Goal: Task Accomplishment & Management: Manage account settings

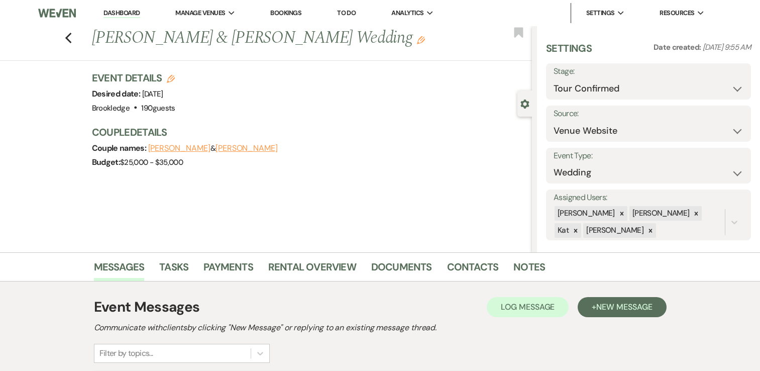
select select "4"
select select "5"
click at [135, 11] on link "Dashboard" at bounding box center [122, 14] width 36 height 10
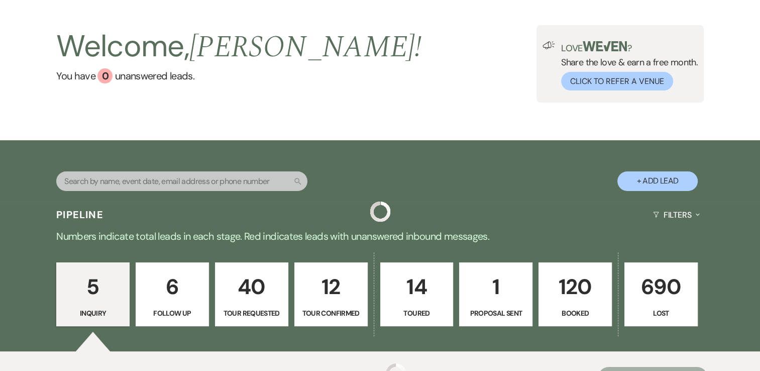
scroll to position [100, 0]
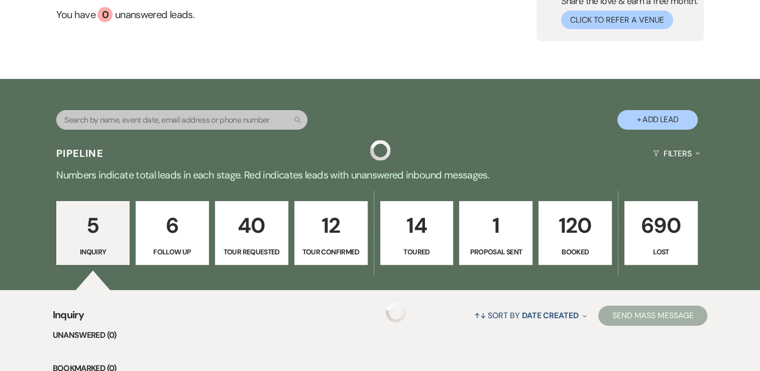
click at [334, 240] on p "12" at bounding box center [331, 226] width 60 height 34
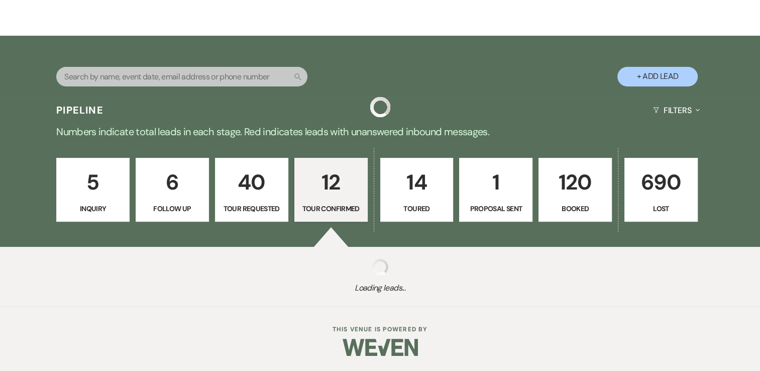
select select "4"
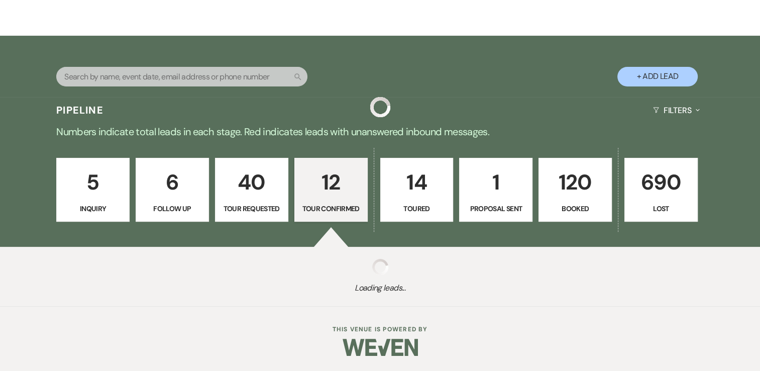
select select "4"
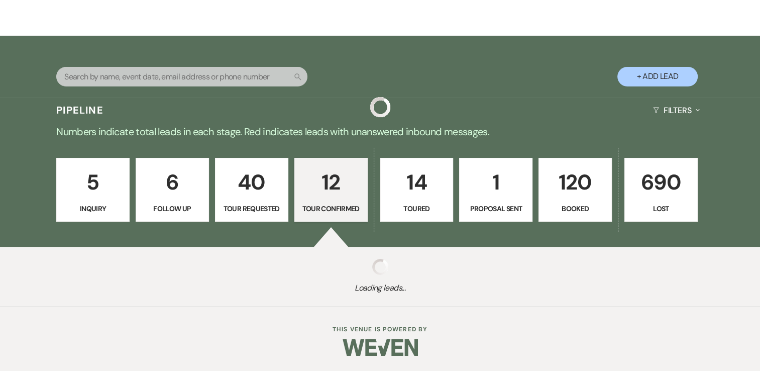
select select "4"
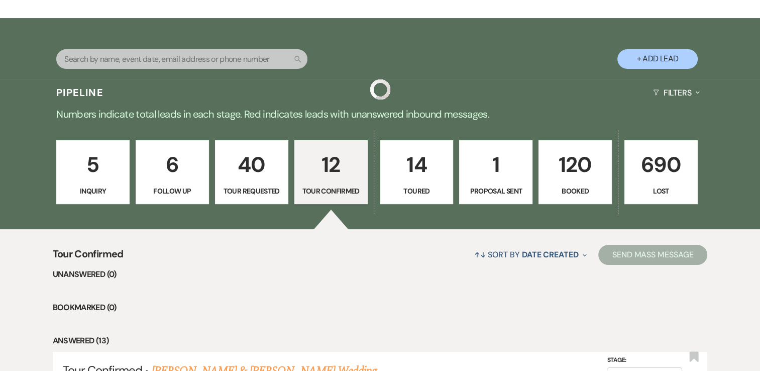
scroll to position [345, 0]
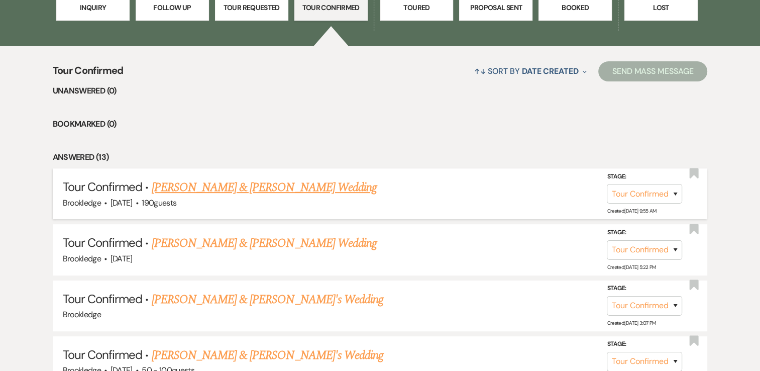
click at [292, 186] on link "[PERSON_NAME] & [PERSON_NAME] Wedding" at bounding box center [264, 187] width 225 height 18
select select "4"
select select "5"
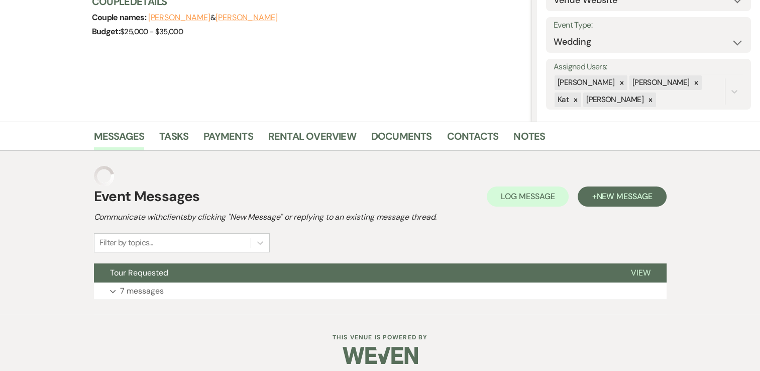
scroll to position [138, 0]
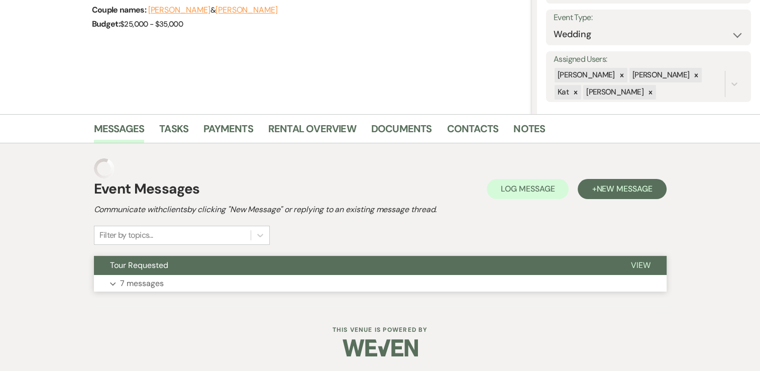
click at [143, 284] on p "7 messages" at bounding box center [142, 283] width 44 height 13
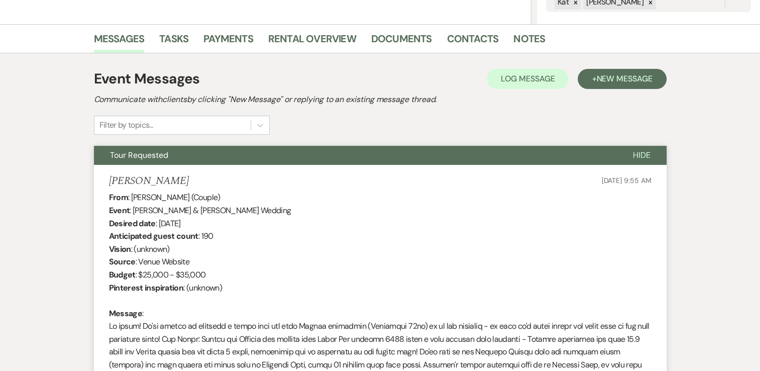
scroll to position [0, 0]
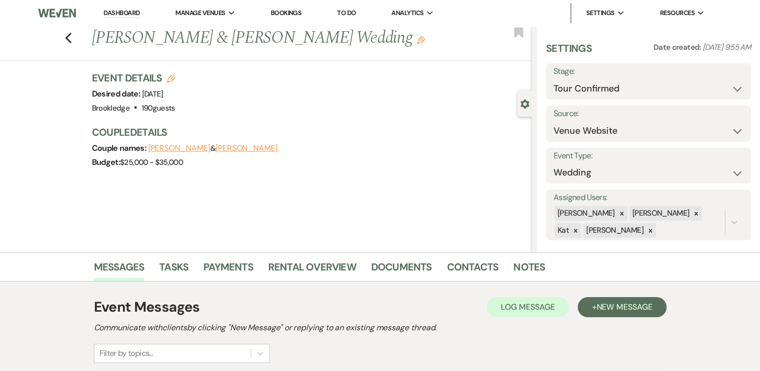
click at [118, 12] on link "Dashboard" at bounding box center [122, 14] width 36 height 10
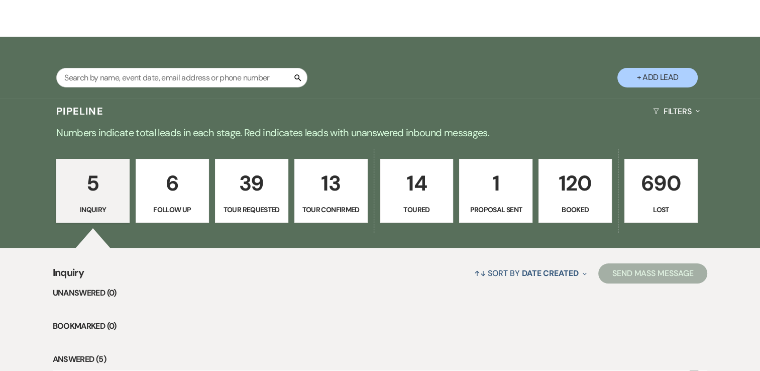
scroll to position [151, 0]
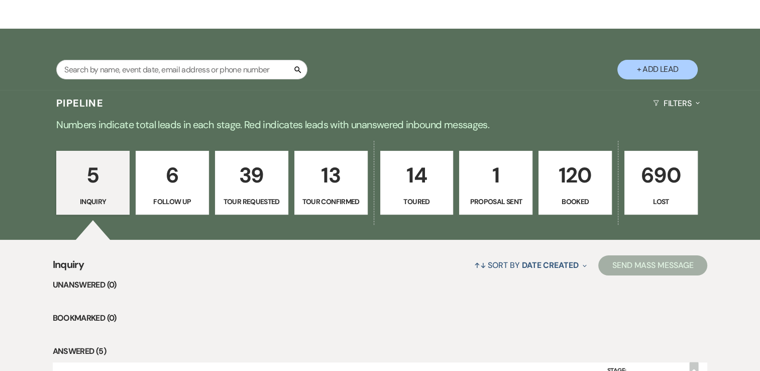
click at [561, 185] on p "120" at bounding box center [575, 175] width 60 height 34
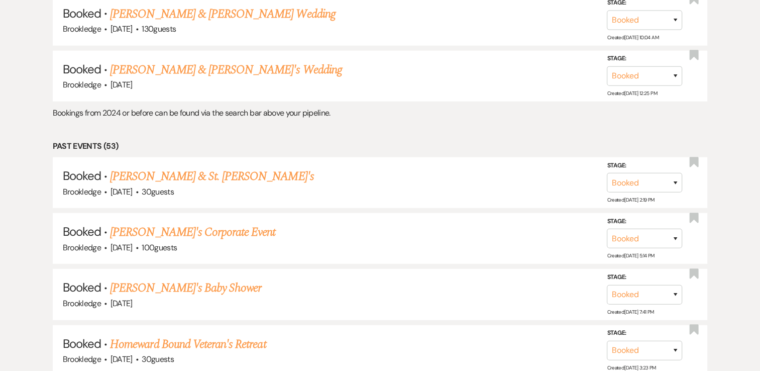
scroll to position [2663, 0]
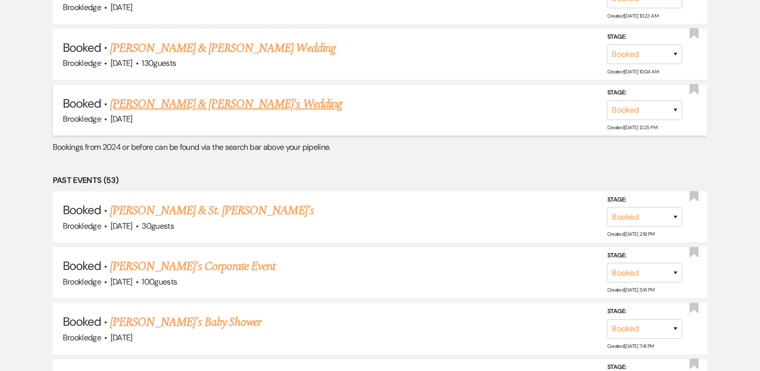
click at [180, 95] on link "[PERSON_NAME] & [PERSON_NAME]'s Wedding" at bounding box center [226, 104] width 232 height 18
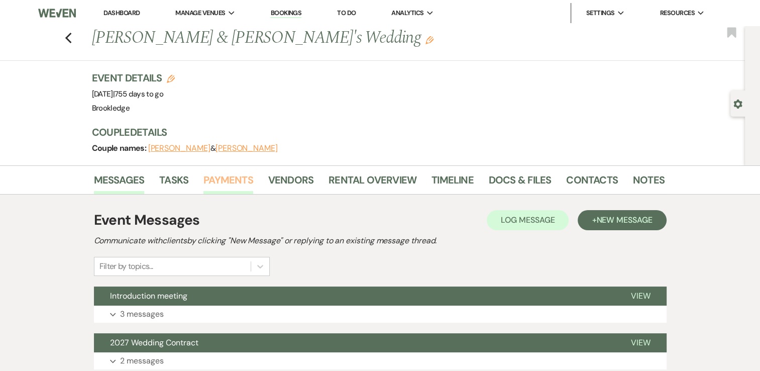
click at [231, 181] on link "Payments" at bounding box center [229, 183] width 50 height 22
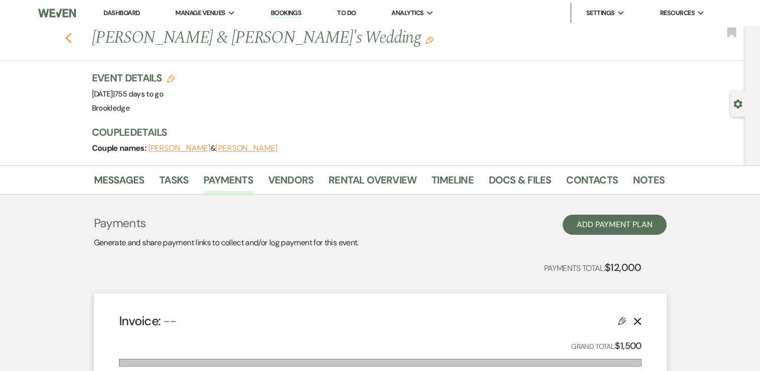
click at [71, 36] on use "button" at bounding box center [68, 38] width 7 height 11
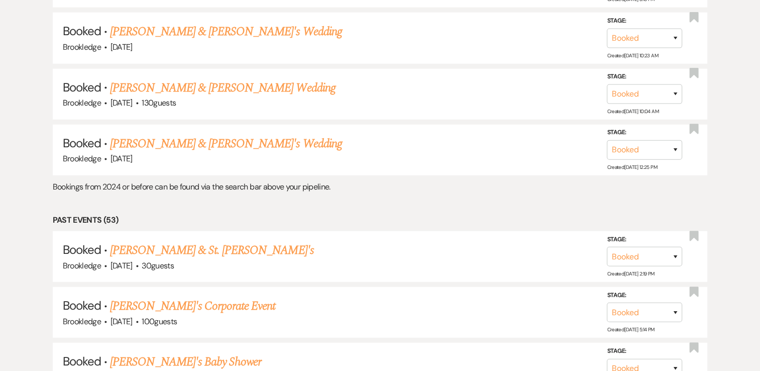
scroll to position [2563, 0]
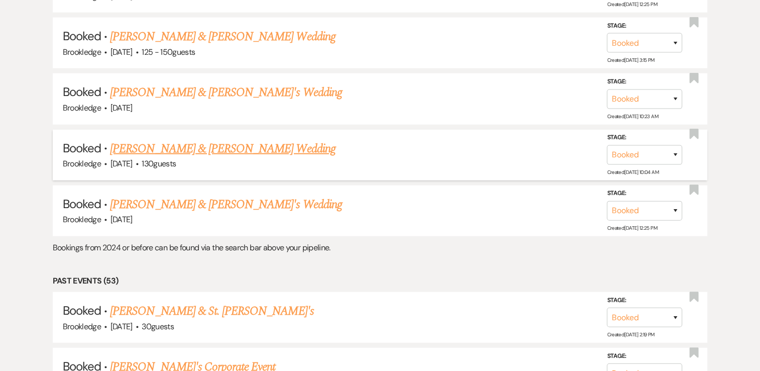
click at [186, 140] on link "[PERSON_NAME] & [PERSON_NAME] Wedding" at bounding box center [222, 149] width 225 height 18
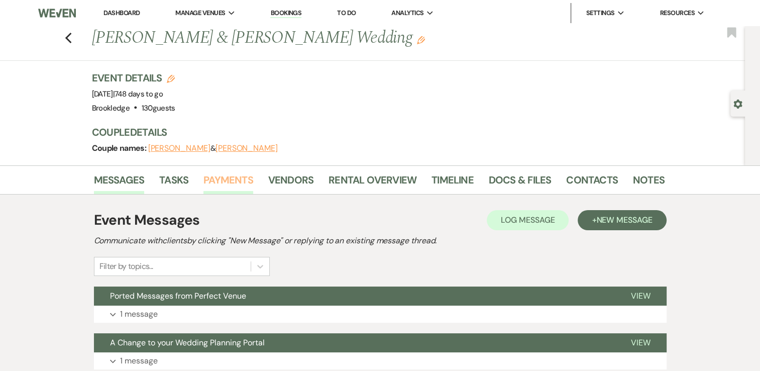
click at [215, 176] on link "Payments" at bounding box center [229, 183] width 50 height 22
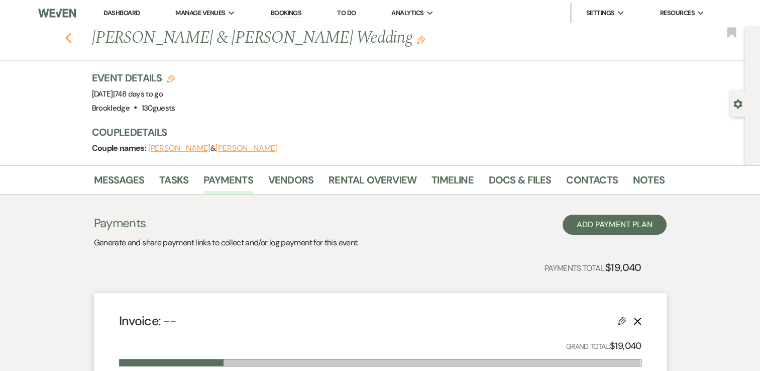
click at [72, 36] on icon "Previous" at bounding box center [69, 38] width 8 height 12
